Goal: Transaction & Acquisition: Subscribe to service/newsletter

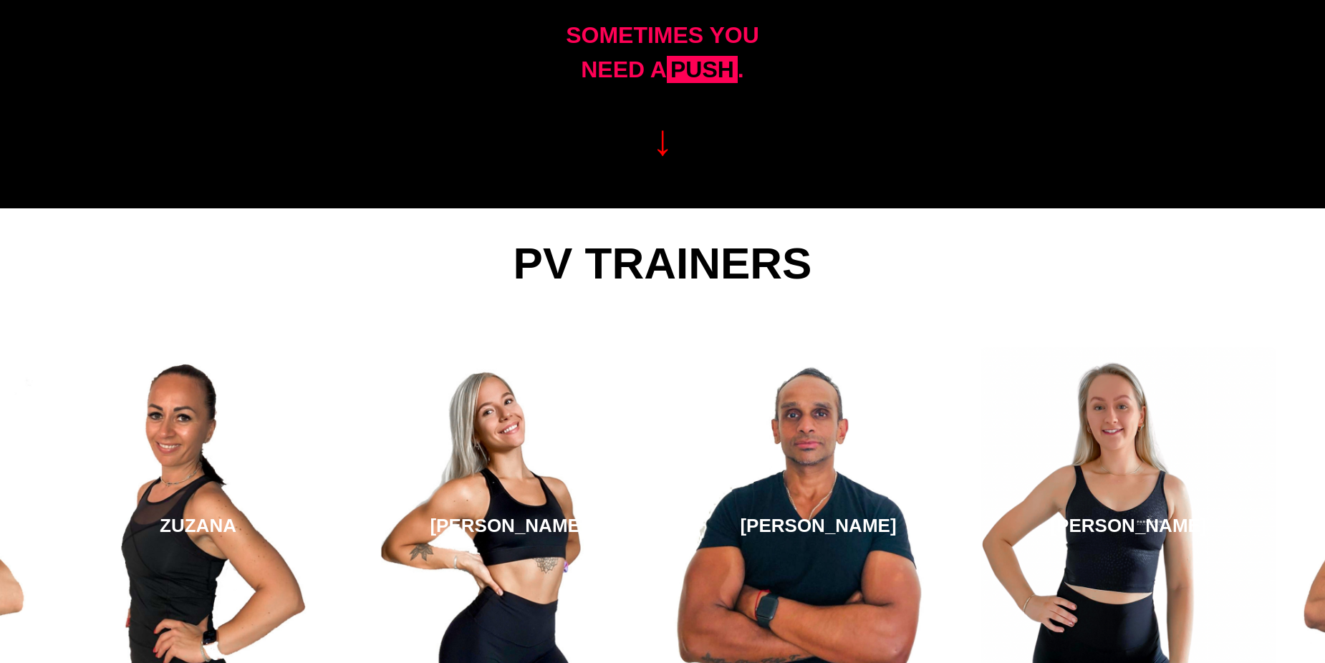
scroll to position [2420, 0]
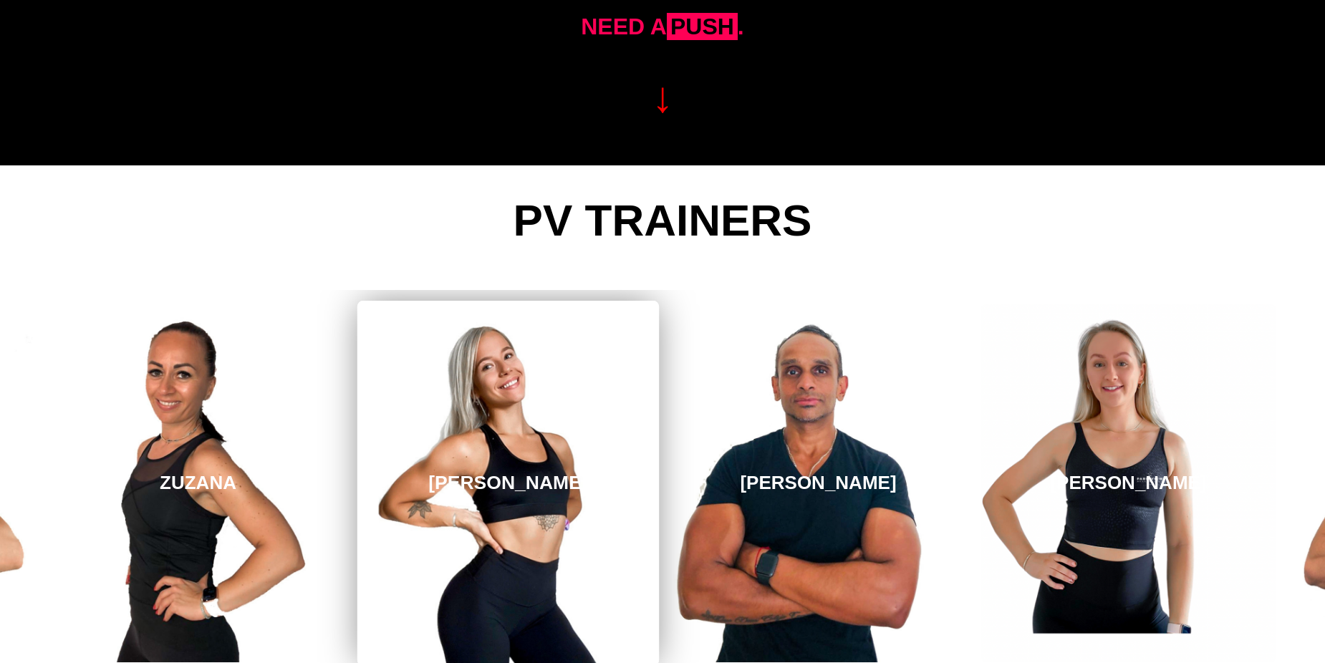
click at [514, 400] on link "[PERSON_NAME]" at bounding box center [507, 483] width 301 height 365
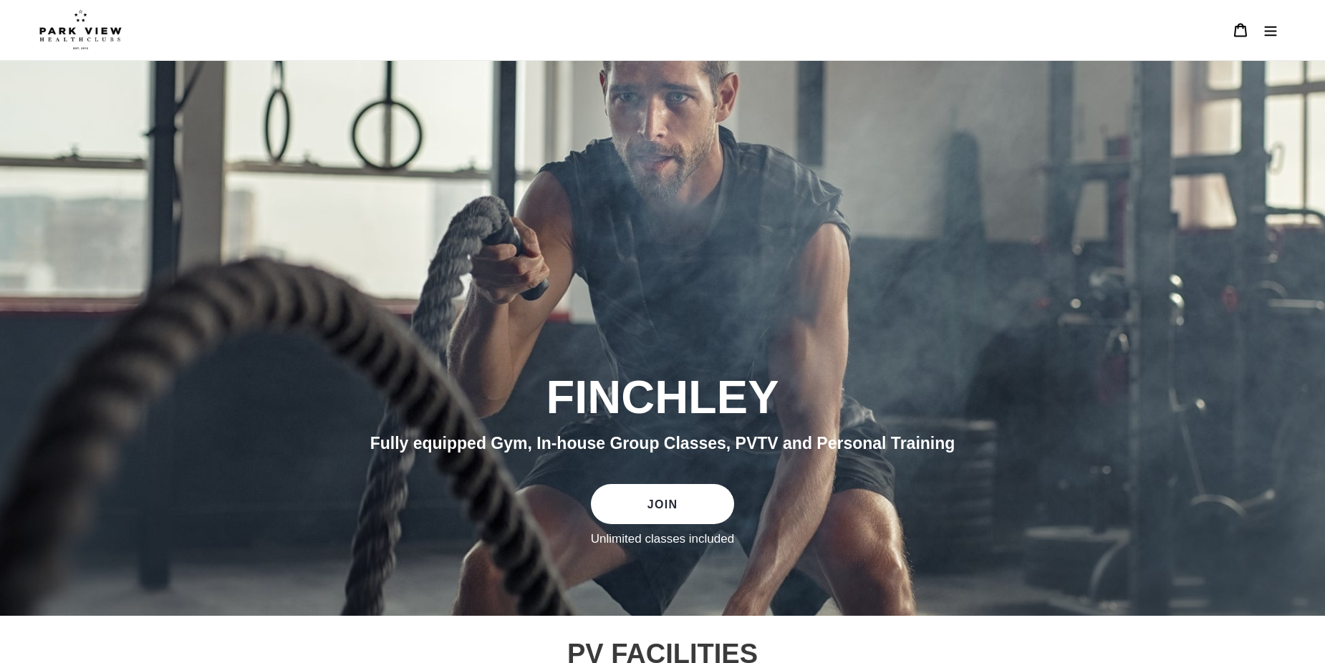
scroll to position [0, 0]
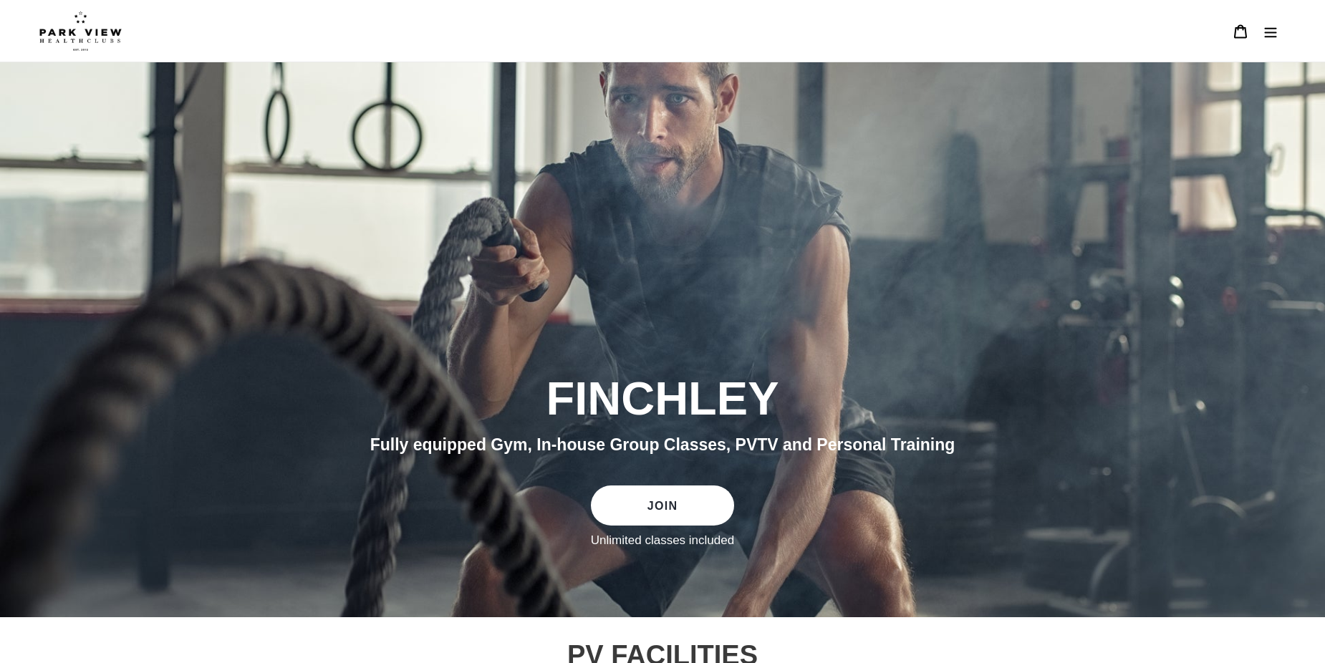
click at [73, 32] on img at bounding box center [80, 31] width 82 height 40
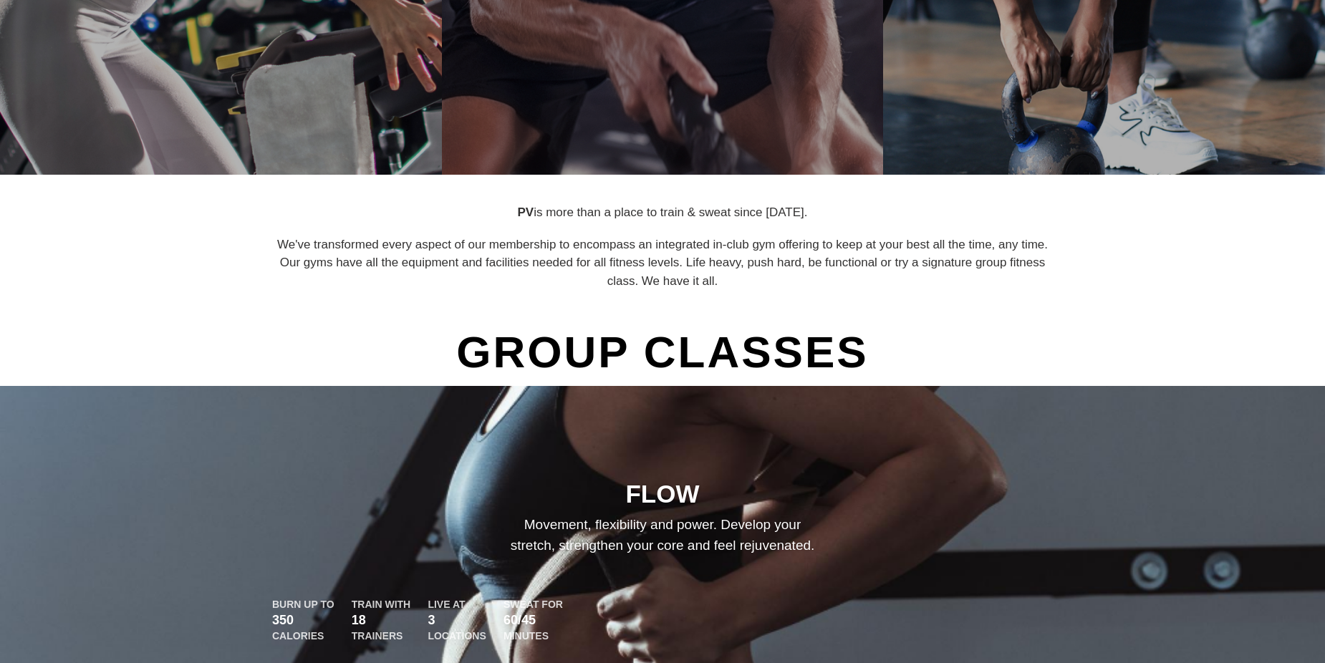
scroll to position [716, 0]
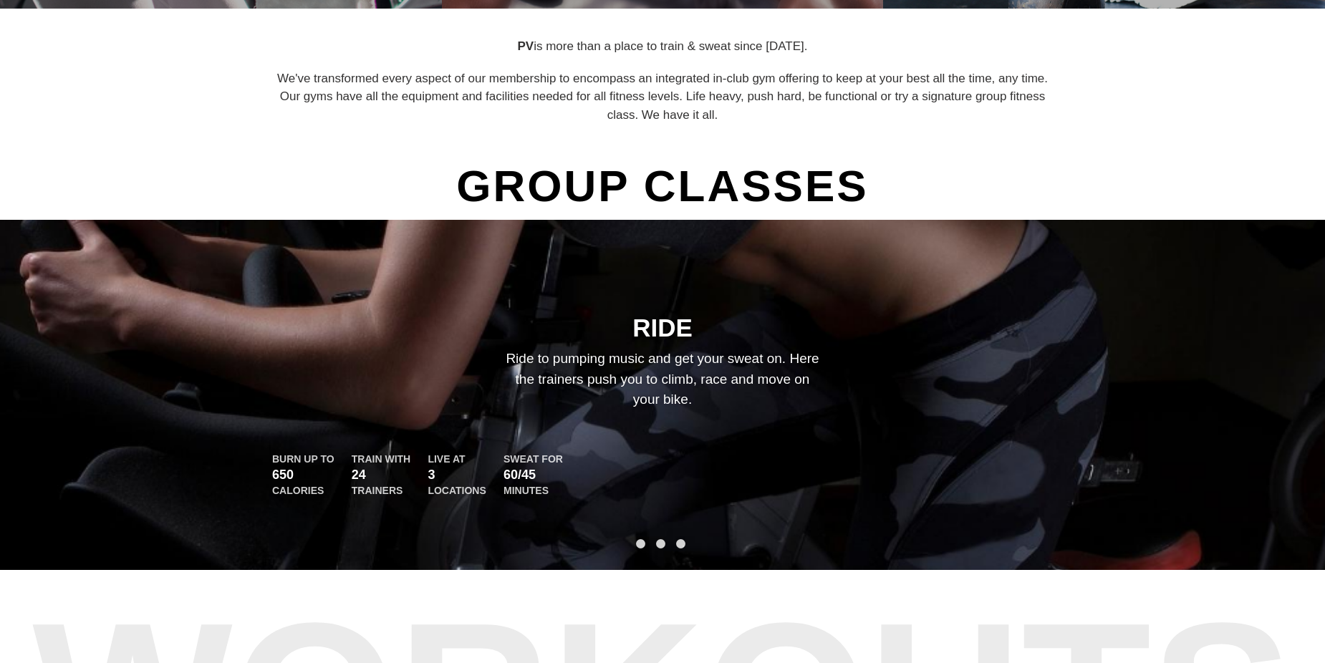
click at [681, 549] on button "3" at bounding box center [680, 543] width 9 height 9
click at [656, 549] on button "2" at bounding box center [660, 543] width 9 height 9
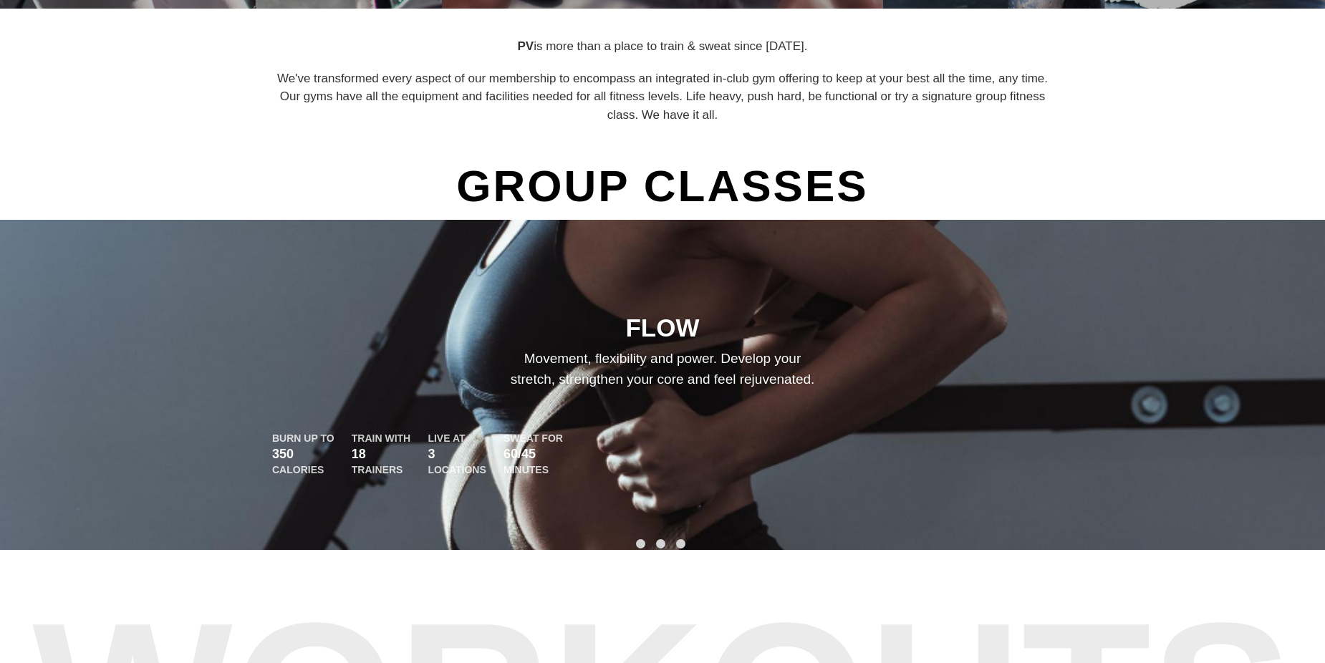
click at [640, 549] on button "1" at bounding box center [640, 543] width 9 height 9
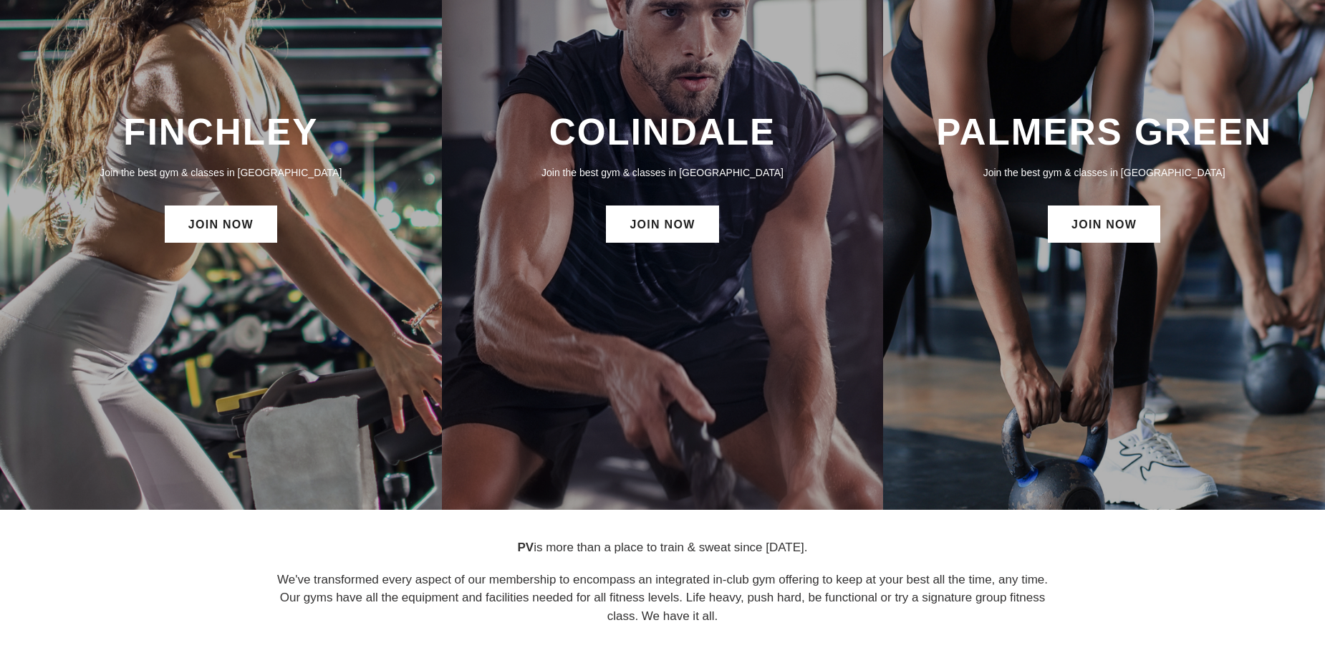
scroll to position [0, 0]
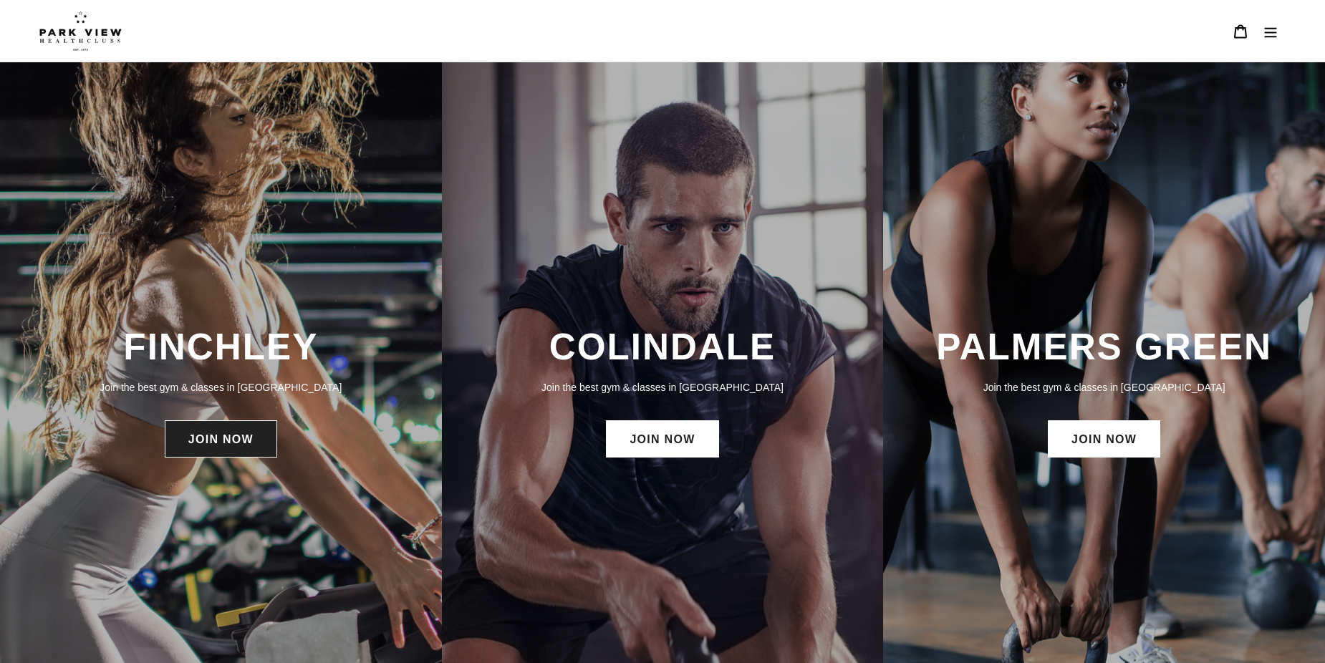
click at [249, 448] on link "JOIN NOW" at bounding box center [221, 438] width 112 height 37
